Goal: Navigation & Orientation: Find specific page/section

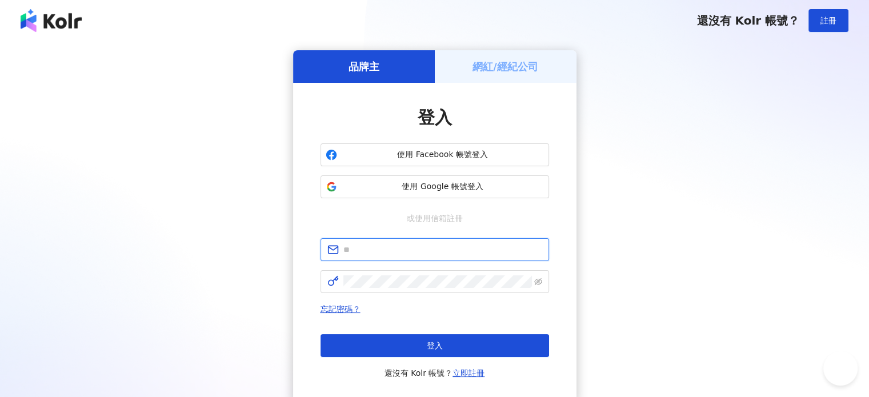
click at [446, 253] on input "text" at bounding box center [443, 250] width 199 height 13
click at [553, 99] on div "登入 使用 Facebook 帳號登入 使用 Google 帳號登入 或使用信箱註冊 請填寫信箱 忘記密碼？ 登入 還沒有 Kolr 帳號？ 立即註冊" at bounding box center [435, 243] width 284 height 320
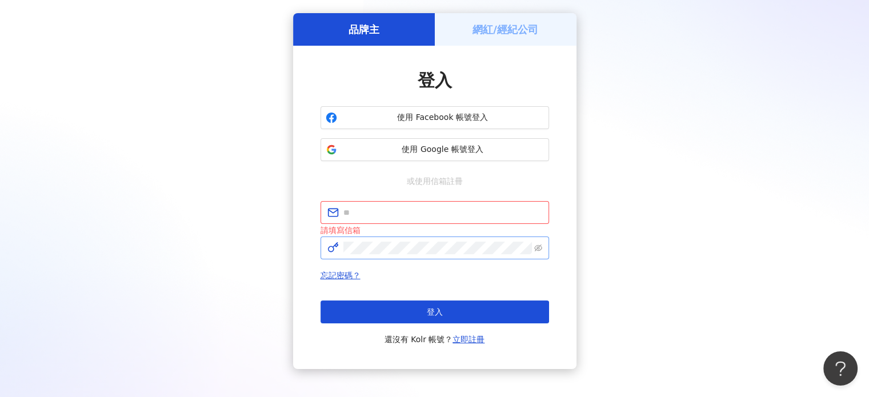
scroll to position [57, 0]
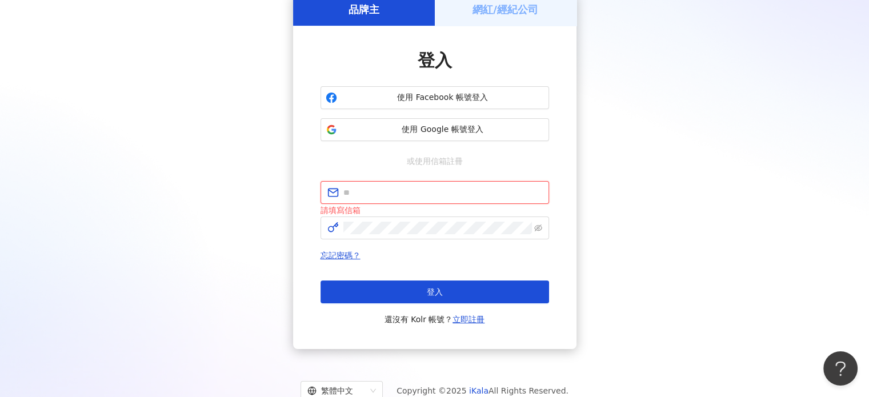
click at [457, 190] on input "text" at bounding box center [443, 192] width 199 height 13
type input "**********"
click at [442, 240] on div "**********" at bounding box center [435, 253] width 229 height 145
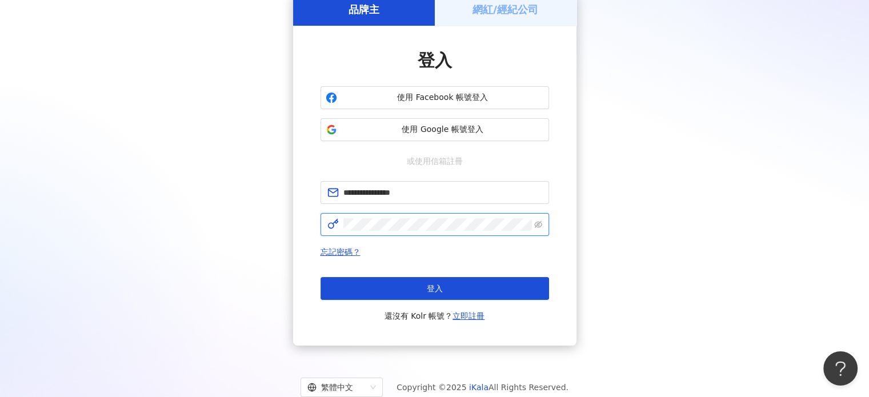
click button "登入" at bounding box center [435, 288] width 229 height 23
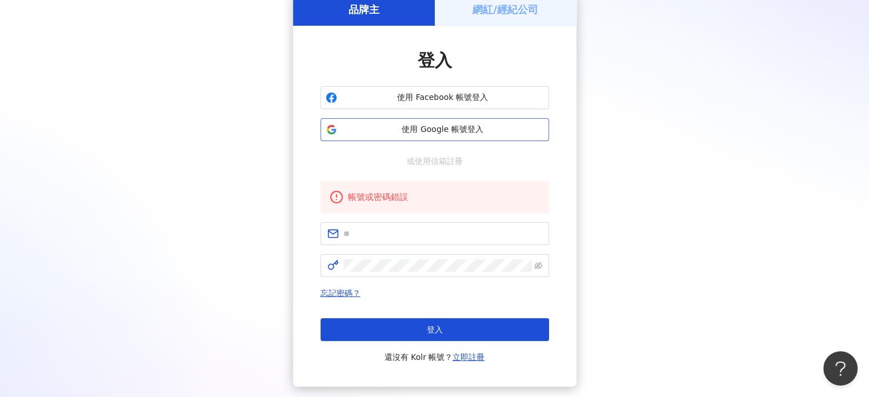
click at [454, 129] on span "使用 Google 帳號登入" at bounding box center [443, 129] width 202 height 11
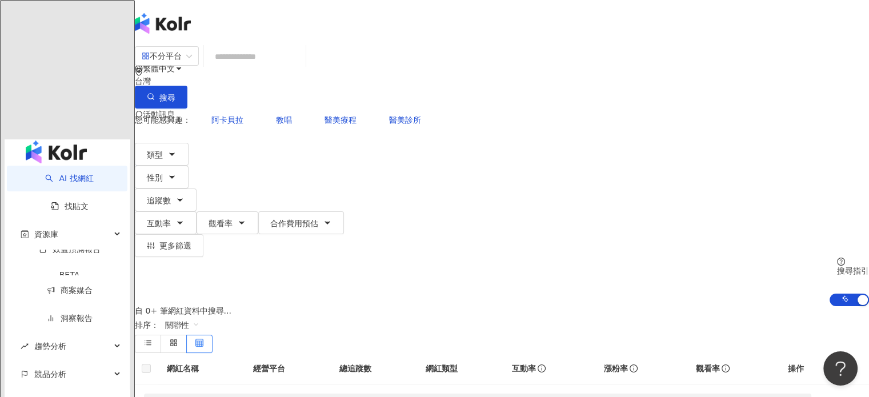
click at [149, 154] on span "F" at bounding box center [146, 160] width 5 height 13
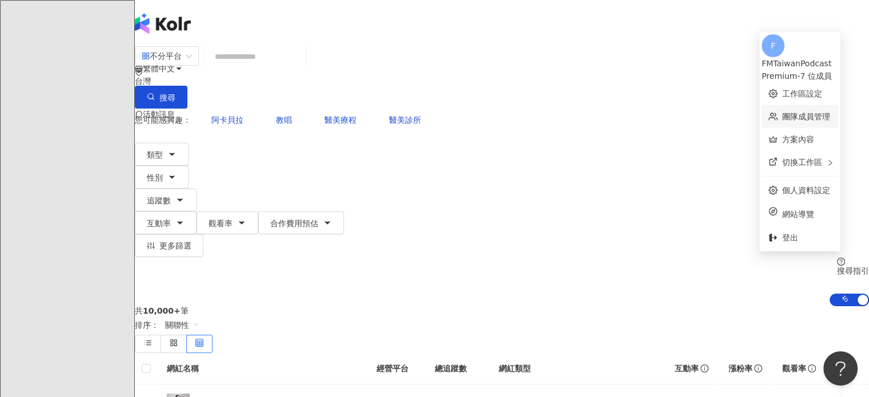
click at [790, 112] on link "團隊成員管理" at bounding box center [807, 116] width 48 height 9
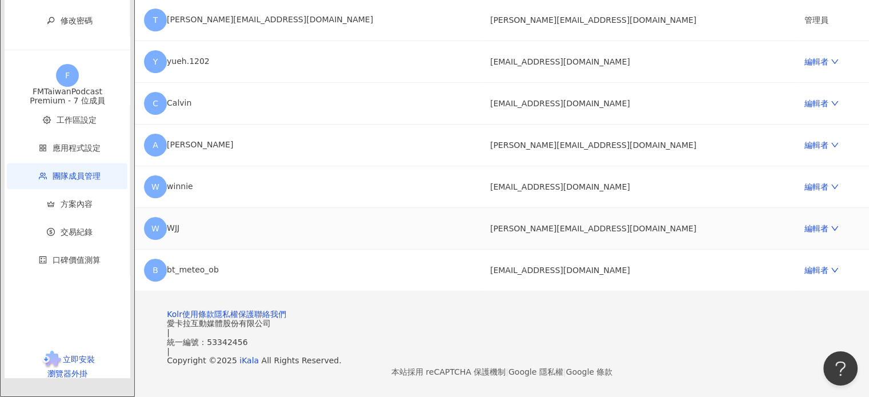
scroll to position [183, 0]
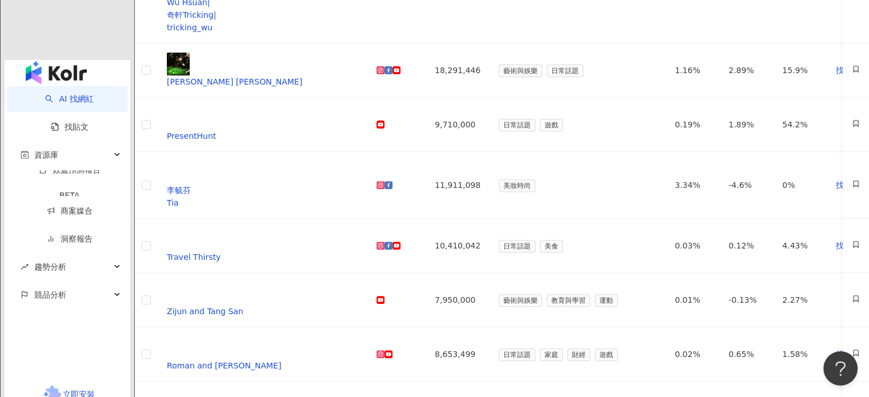
scroll to position [457, 0]
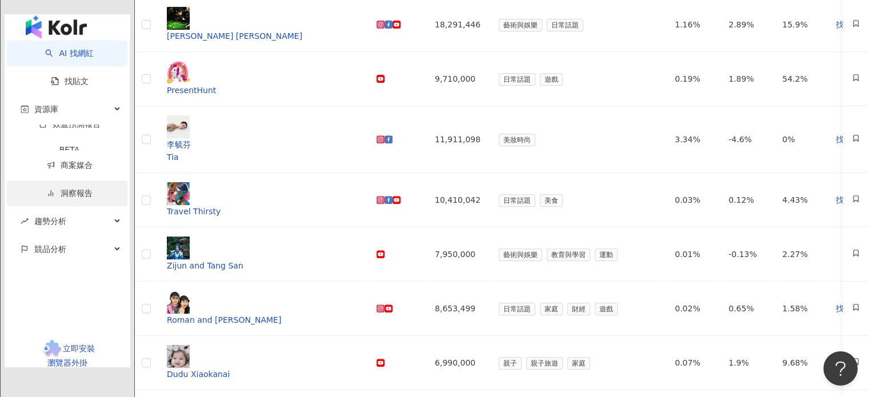
click at [73, 193] on link "洞察報告" at bounding box center [70, 193] width 46 height 9
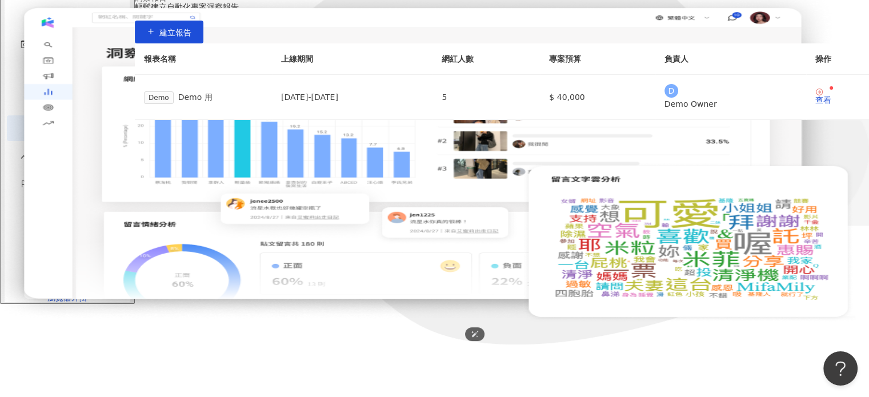
scroll to position [194, 0]
click at [59, 57] on div "資源庫" at bounding box center [67, 44] width 121 height 26
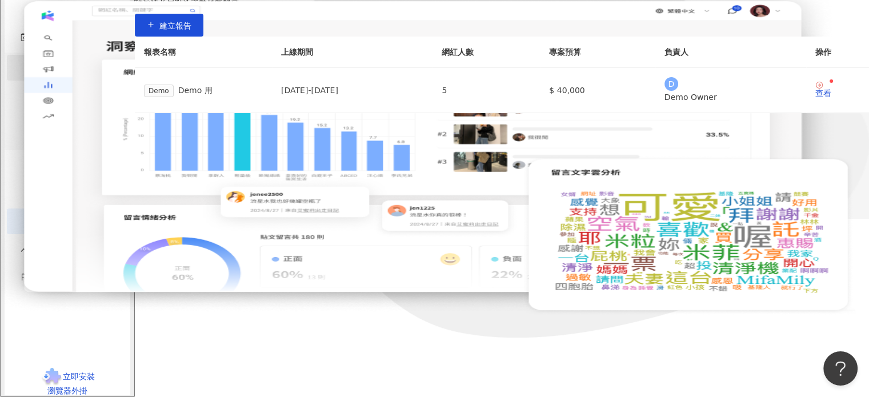
click at [64, 72] on link "網紅管理" at bounding box center [77, 67] width 32 height 9
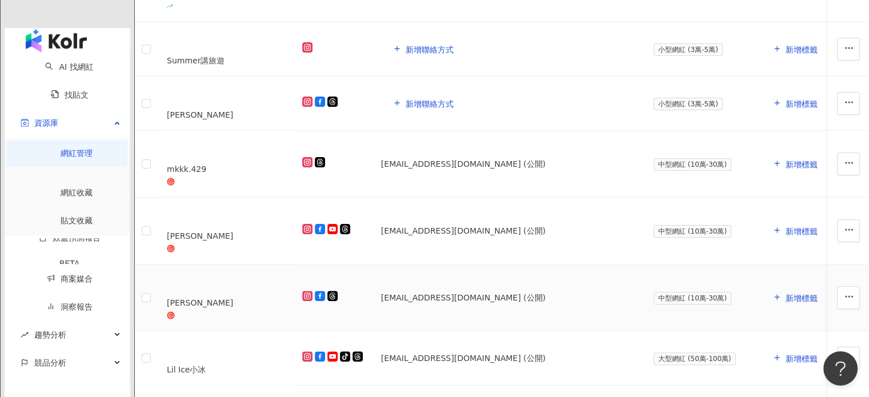
scroll to position [171, 0]
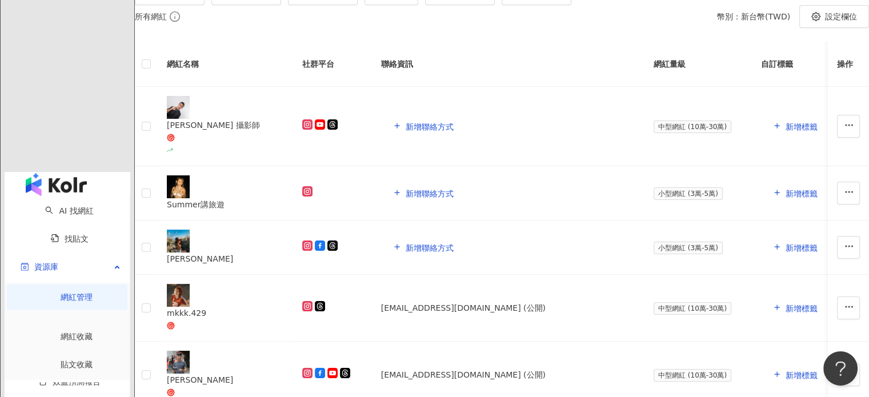
click at [55, 173] on img "button" at bounding box center [56, 184] width 61 height 23
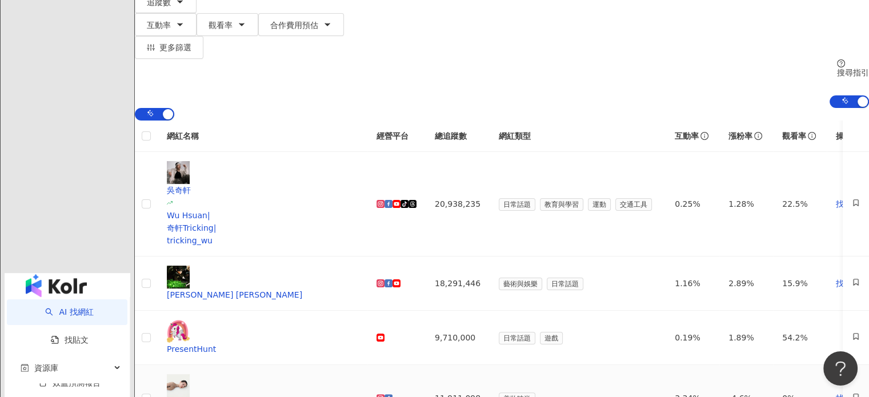
scroll to position [286, 0]
